Goal: Task Accomplishment & Management: Manage account settings

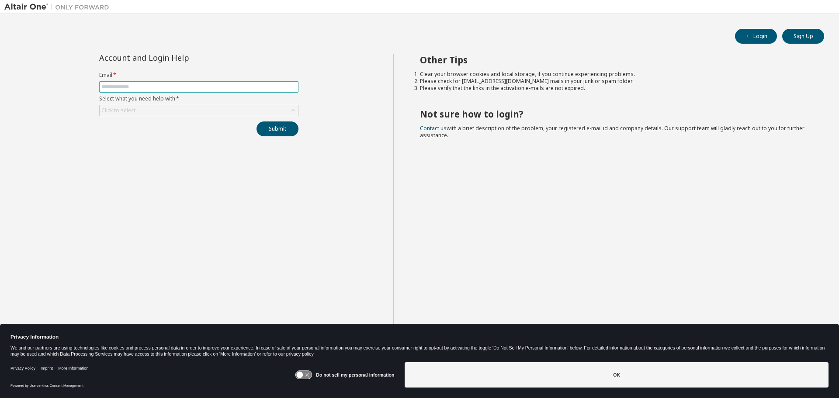
click at [259, 83] on span at bounding box center [198, 86] width 199 height 11
click at [259, 86] on input "text" at bounding box center [198, 86] width 195 height 7
type input "**********"
click at [223, 111] on div "Click to select" at bounding box center [199, 110] width 198 height 10
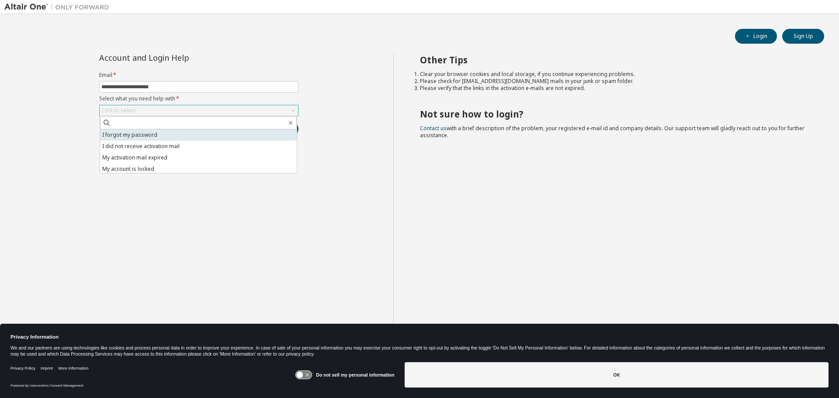
click at [158, 134] on li "I forgot my password" at bounding box center [198, 134] width 197 height 11
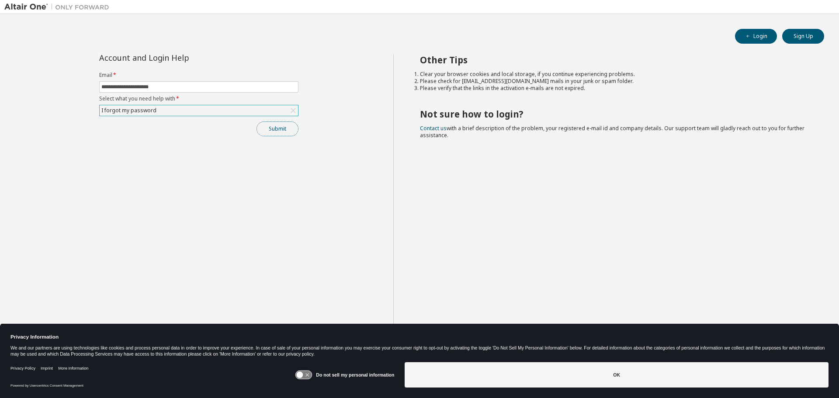
click at [282, 129] on button "Submit" at bounding box center [277, 128] width 42 height 15
